Goal: Transaction & Acquisition: Obtain resource

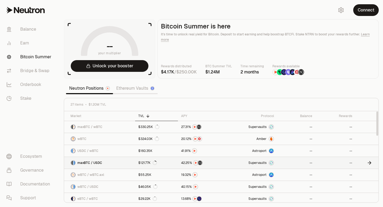
click at [272, 161] on img at bounding box center [271, 163] width 4 height 4
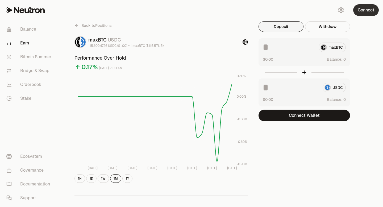
click at [367, 9] on button "Connect" at bounding box center [366, 10] width 26 height 12
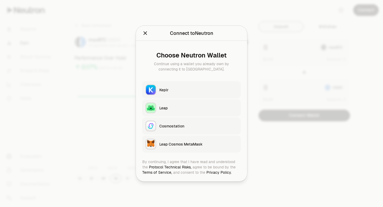
click at [186, 88] on div "Keplr" at bounding box center [198, 89] width 78 height 5
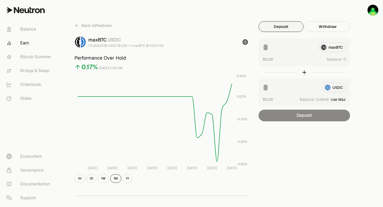
click at [77, 26] on icon at bounding box center [76, 25] width 4 height 4
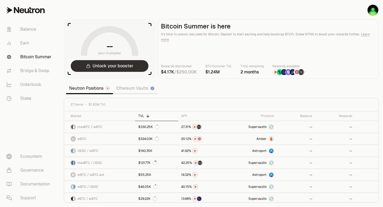
click at [128, 65] on button "Unlock your booster" at bounding box center [110, 66] width 78 height 12
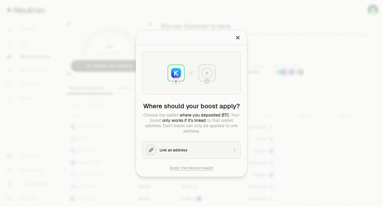
click at [177, 78] on img at bounding box center [176, 73] width 10 height 10
click at [200, 148] on div "Link an address" at bounding box center [194, 149] width 69 height 5
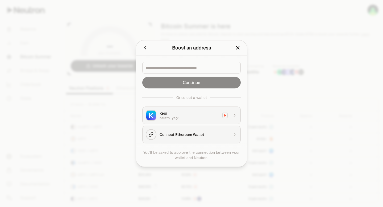
click at [238, 48] on icon "Close" at bounding box center [238, 48] width 6 height 6
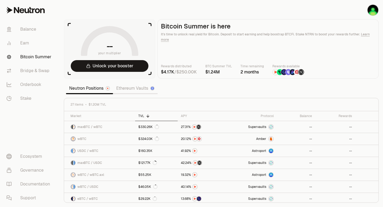
click at [383, 59] on section "-- your multiplier Unlock your booster Bitcoin Summer is here It's time to unlo…" at bounding box center [221, 103] width 323 height 207
click at [383, 38] on section "-- your multiplier Unlock your booster Bitcoin Summer is here It's time to unlo…" at bounding box center [221, 103] width 323 height 207
click at [373, 14] on img "button" at bounding box center [373, 10] width 11 height 11
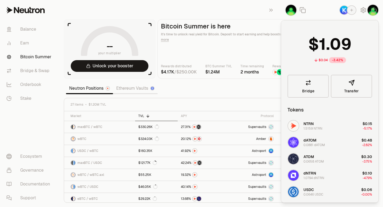
click at [244, 10] on section "-- your multiplier Unlock your booster Bitcoin Summer is here It's time to unlo…" at bounding box center [221, 103] width 323 height 207
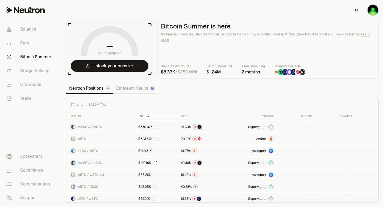
click at [372, 10] on img "button" at bounding box center [373, 10] width 11 height 11
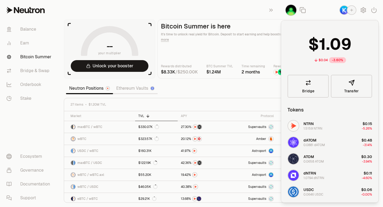
click at [251, 11] on section "-- your multiplier Unlock your booster Bitcoin Summer is here It's time to unlo…" at bounding box center [221, 103] width 323 height 207
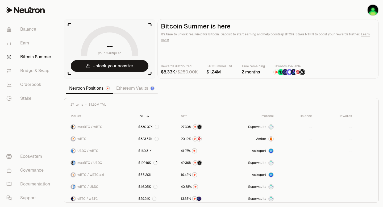
click at [366, 34] on link "Learn more" at bounding box center [265, 37] width 209 height 10
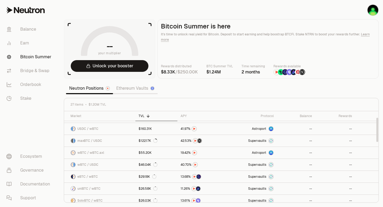
scroll to position [29, 0]
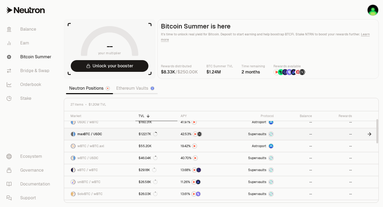
click at [105, 136] on link "maxBTC / USDC" at bounding box center [99, 134] width 71 height 12
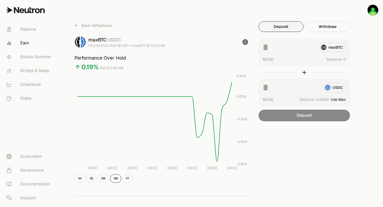
click at [331, 48] on div "maxBTC" at bounding box center [304, 48] width 83 height 10
click at [304, 117] on div "Deposit" at bounding box center [305, 116] width 92 height 12
